Goal: Ask a question

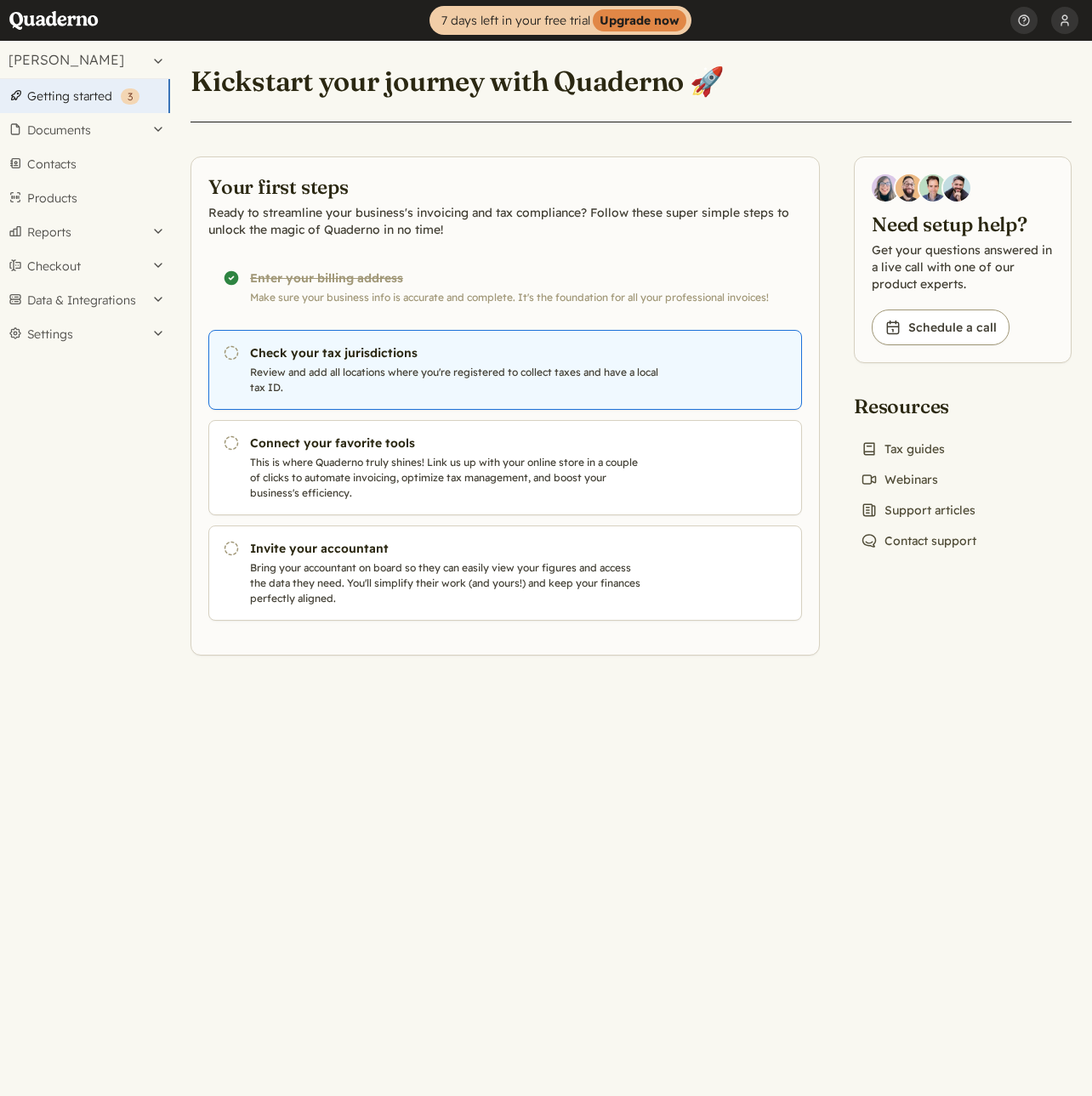
click at [351, 362] on link "Pending Check your tax jurisdictions Review and add all locations where you're …" at bounding box center [505, 370] width 593 height 80
click at [234, 353] on icon "Pending" at bounding box center [232, 353] width 17 height 17
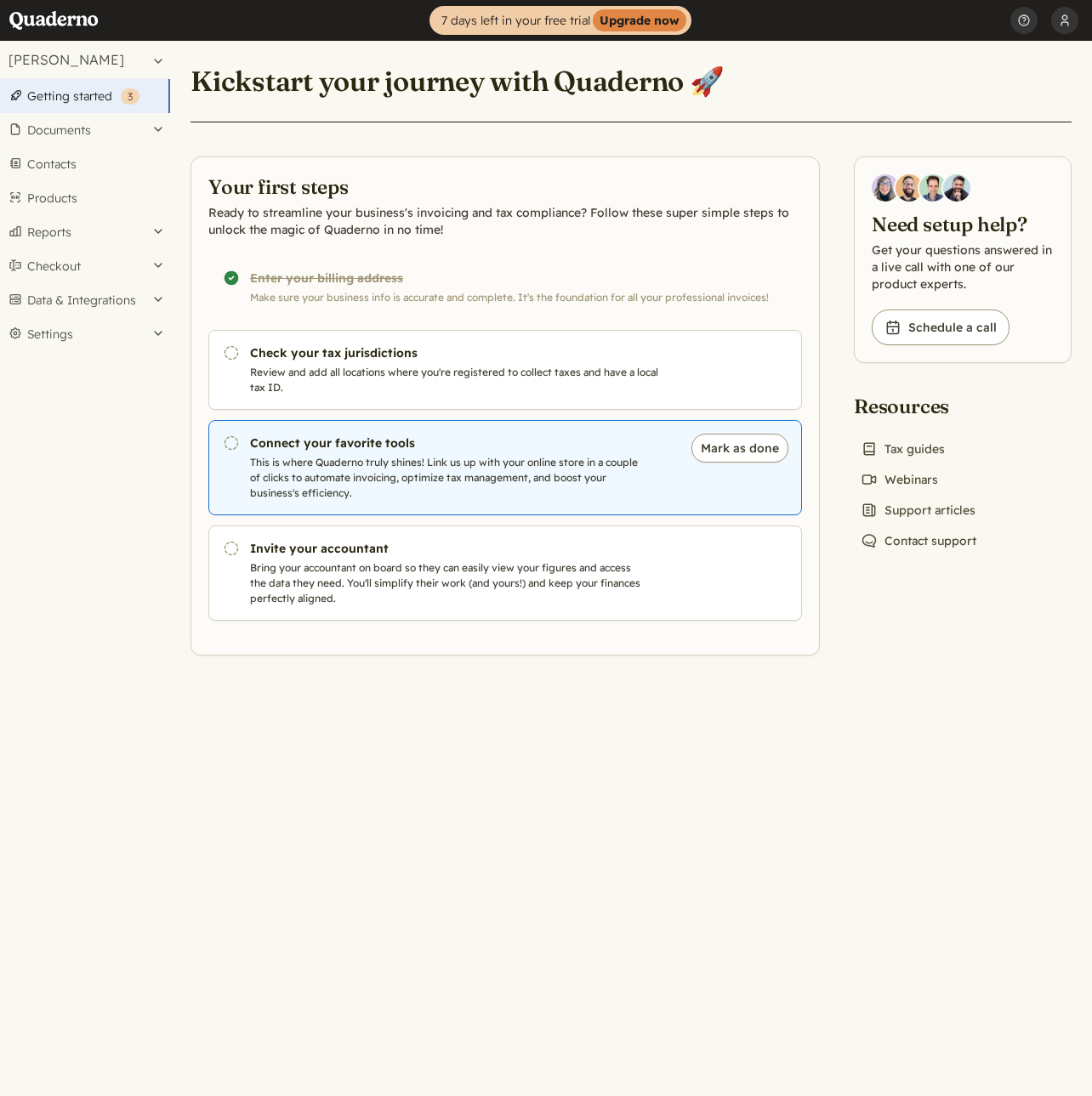
click at [356, 465] on p "This is where Quaderno truly shines! Link us up with your online store in a cou…" at bounding box center [462, 478] width 424 height 46
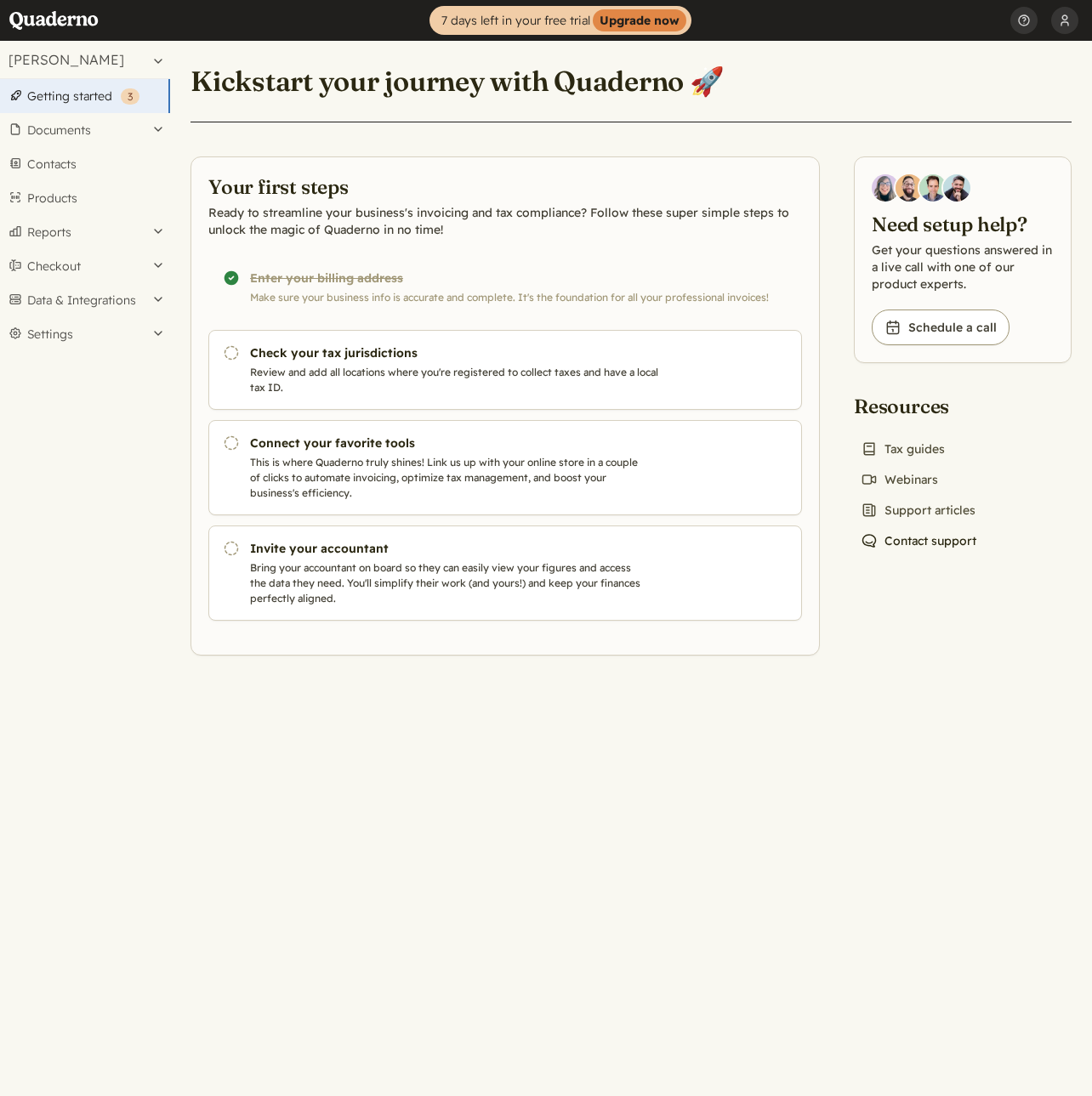
click at [926, 542] on link "Chat icon Contact support" at bounding box center [918, 540] width 129 height 23
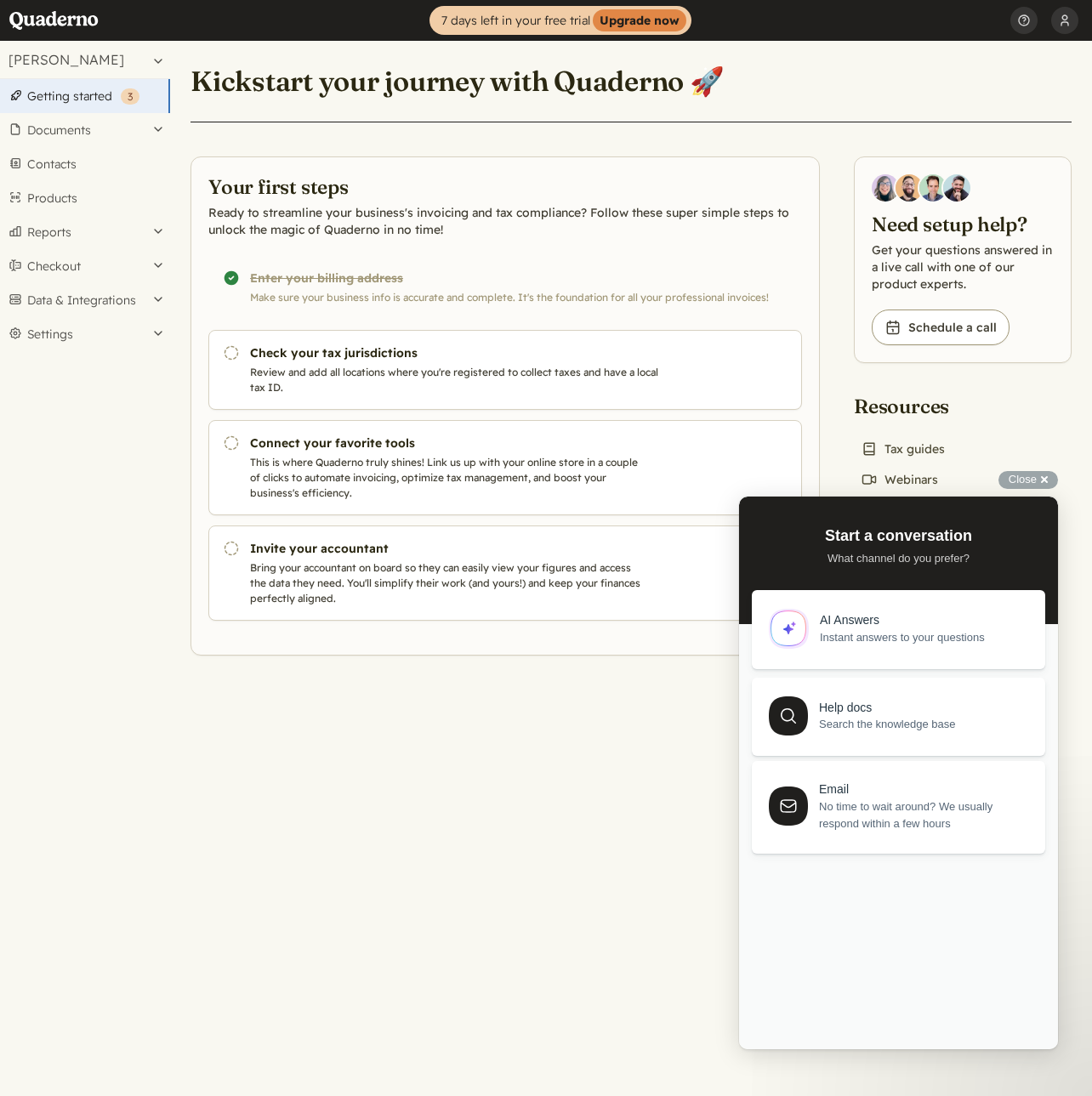
click at [859, 624] on div "AI Answers" at bounding box center [923, 620] width 206 height 15
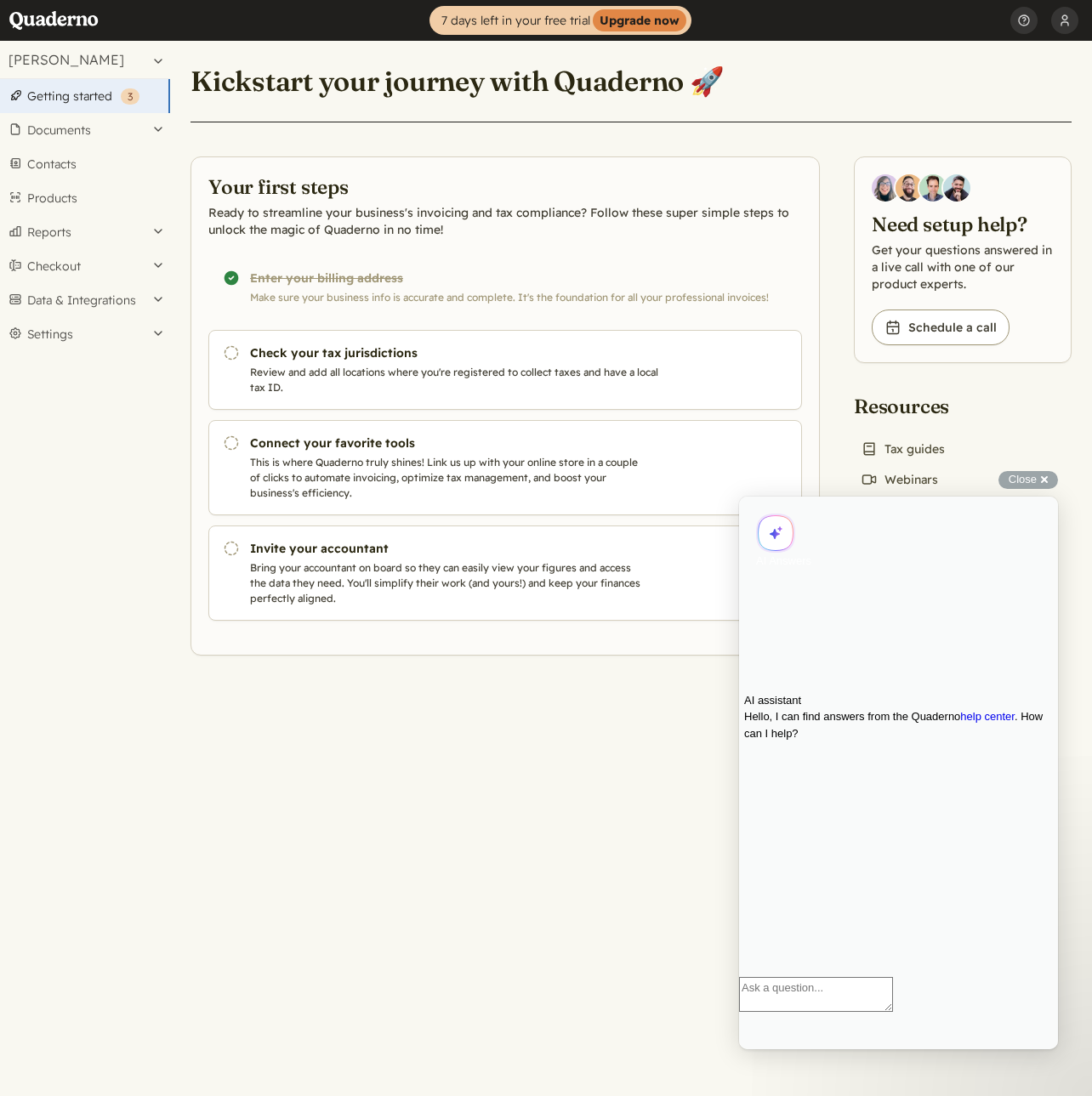
type textarea "w"
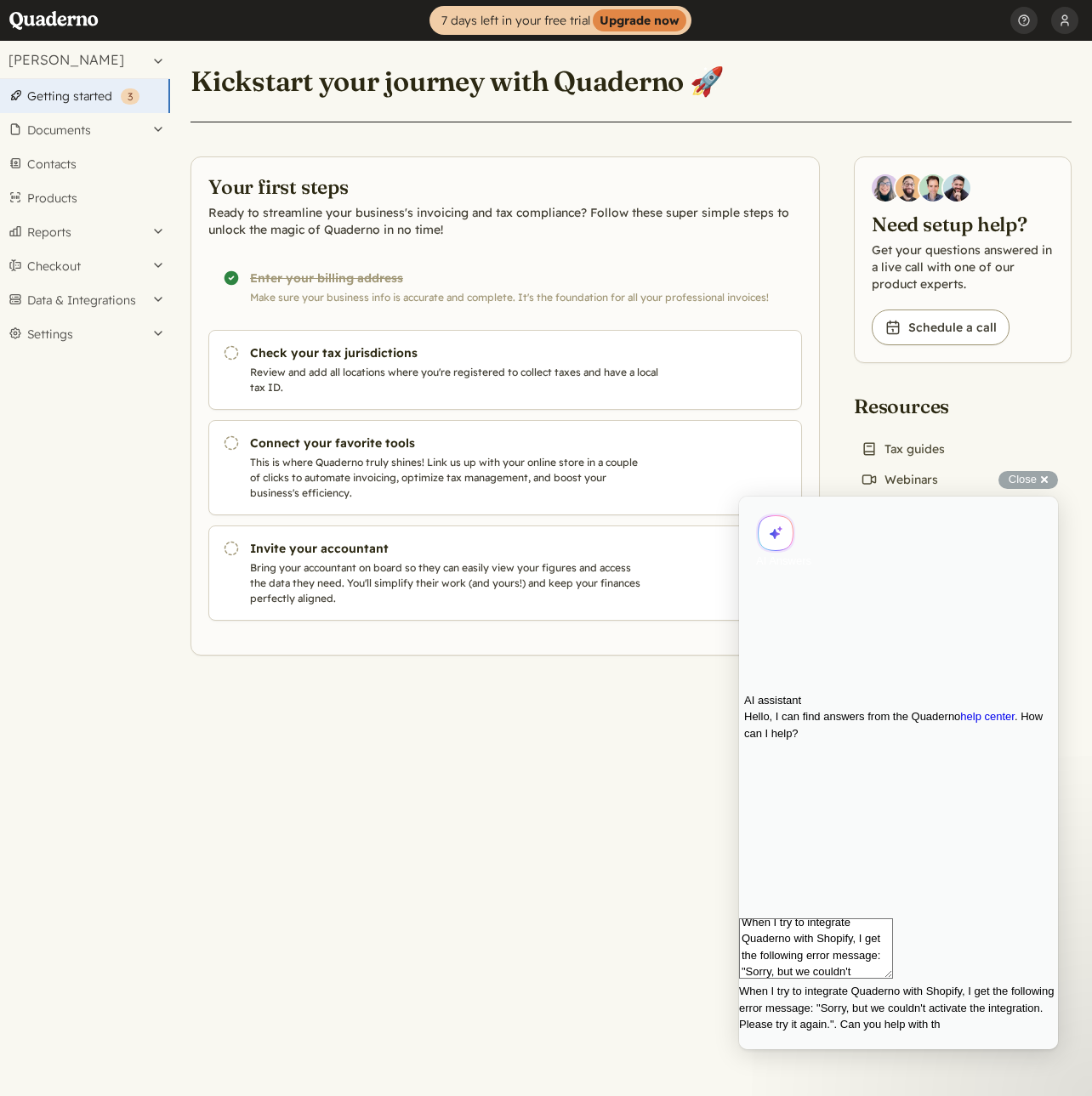
scroll to position [5, 0]
click at [799, 979] on textarea "When I try to integrate Quaderno with Shopify, I get the following error messag…" at bounding box center [816, 942] width 154 height 73
type textarea "When I try to integrate Quaderno with Shopify, I get the following error messag…"
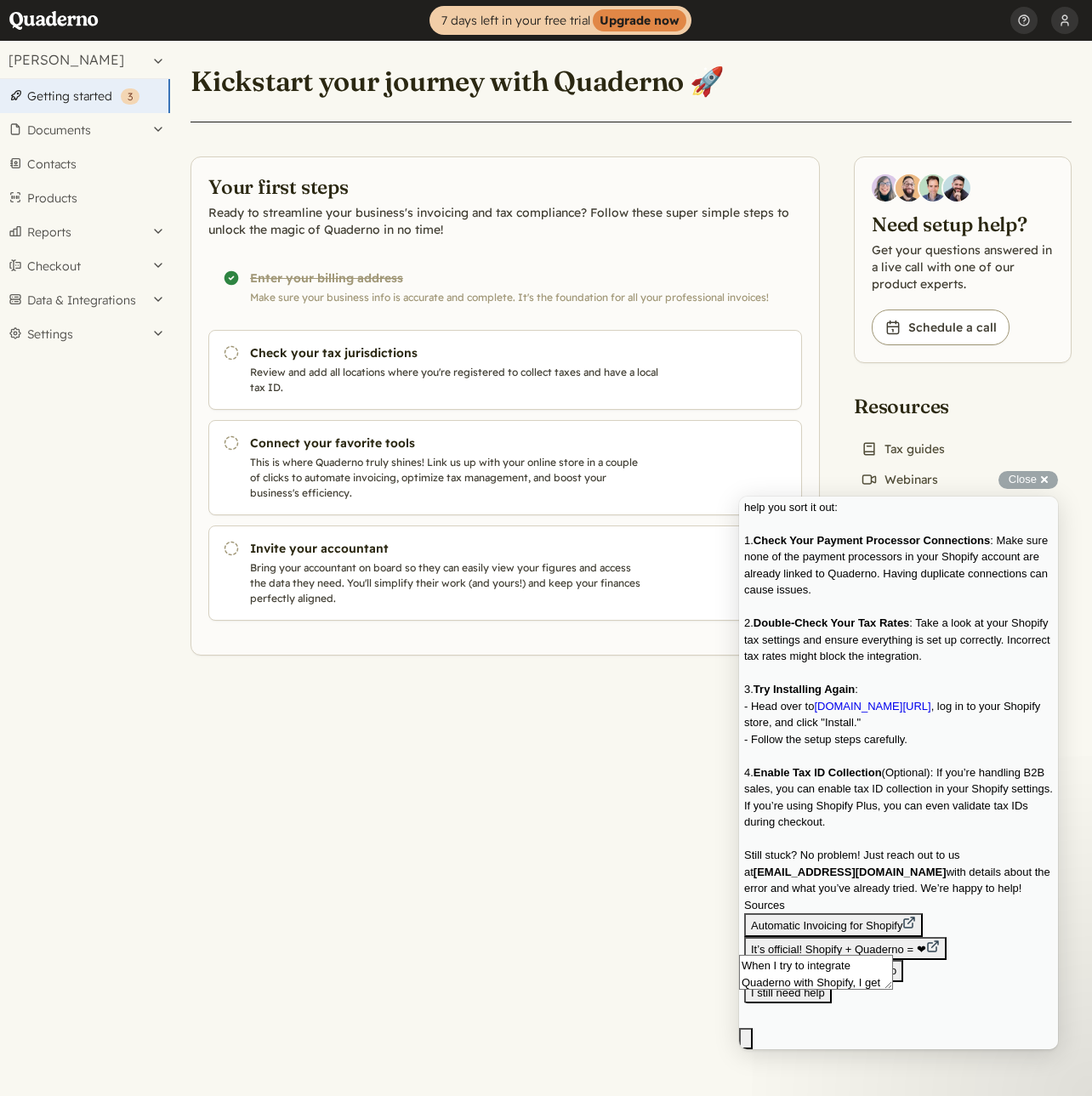
scroll to position [516, 0]
click at [883, 700] on link "apps.shopify.com/quaderno" at bounding box center [872, 706] width 116 height 13
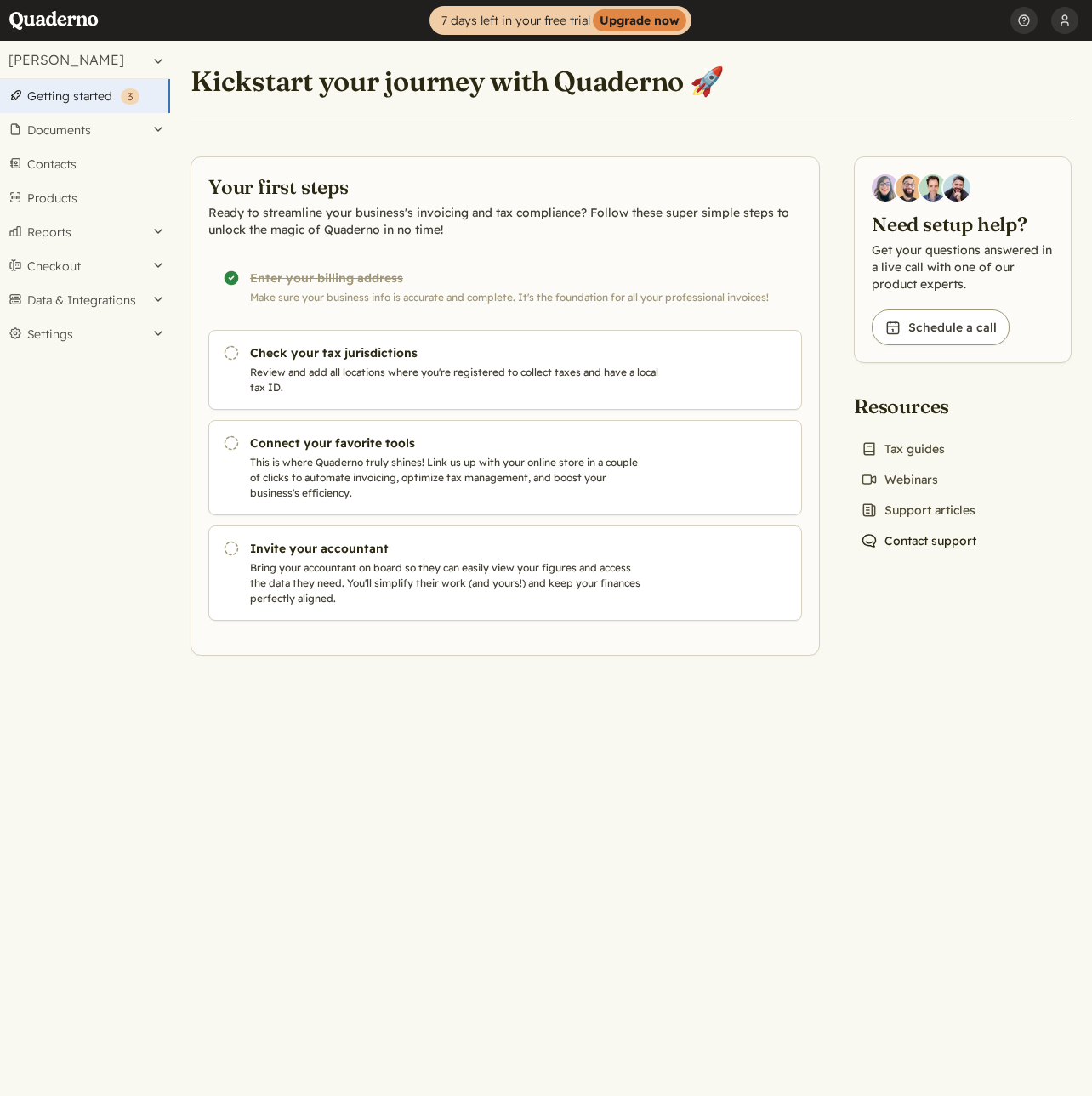
click at [926, 545] on link "Chat icon Contact support" at bounding box center [918, 540] width 129 height 23
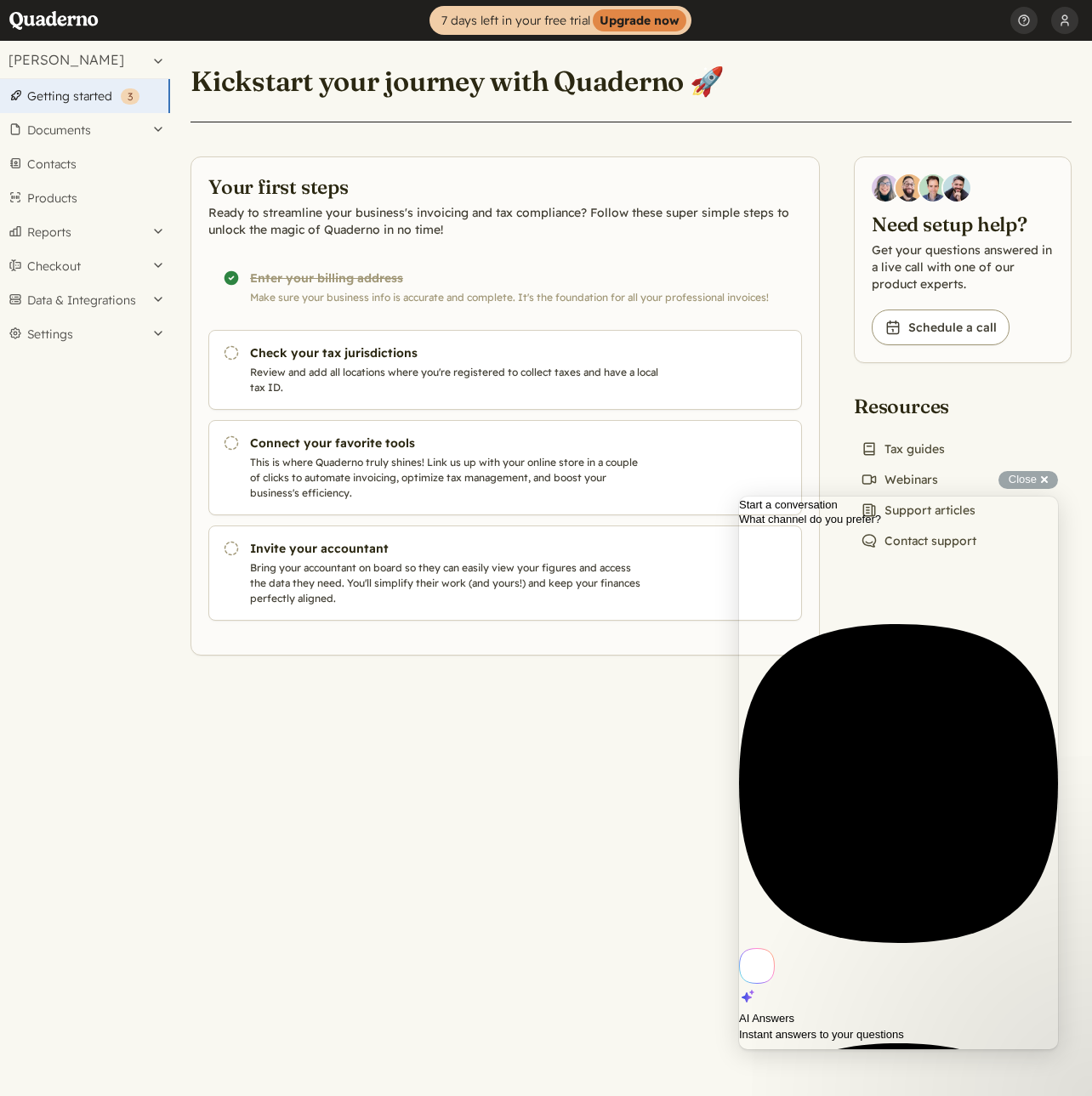
click at [901, 1028] on span "Instant answers to your questions" at bounding box center [822, 1034] width 165 height 13
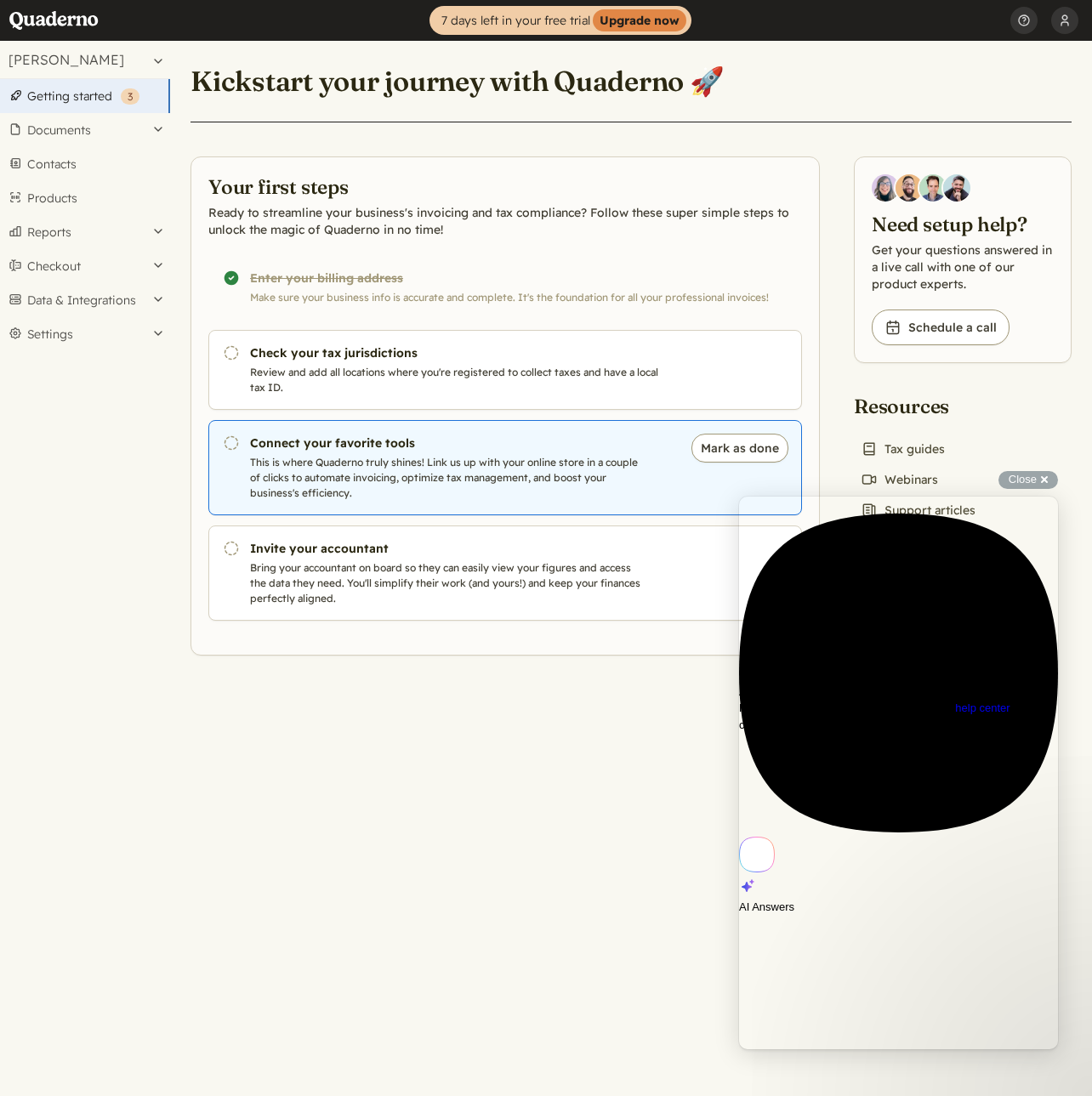
click at [427, 451] on h3 "Connect your favorite tools" at bounding box center [462, 443] width 424 height 17
